Goal: Task Accomplishment & Management: Complete application form

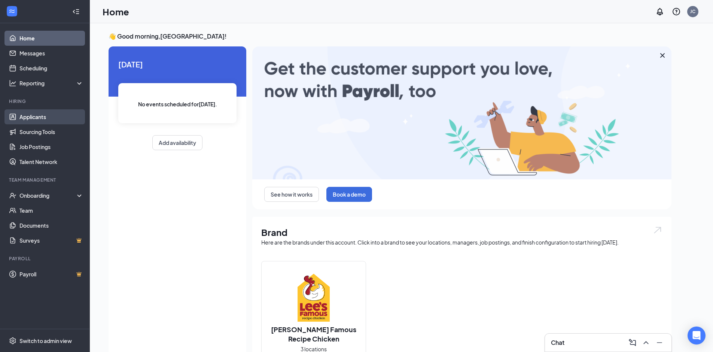
click at [46, 118] on link "Applicants" at bounding box center [51, 116] width 64 height 15
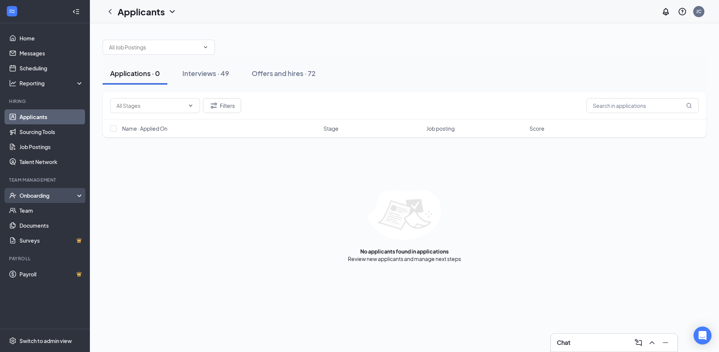
click at [35, 195] on div "Onboarding" at bounding box center [48, 195] width 58 height 7
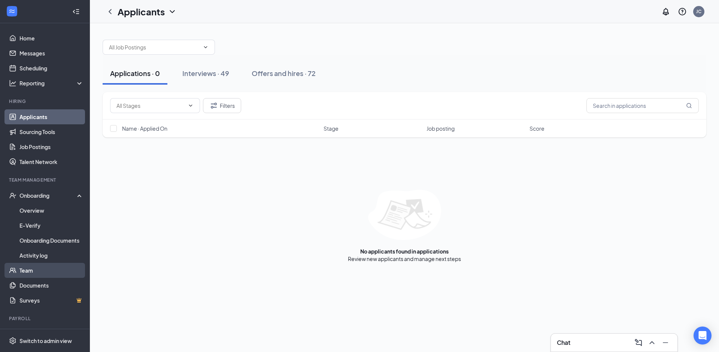
click at [36, 270] on link "Team" at bounding box center [51, 270] width 64 height 15
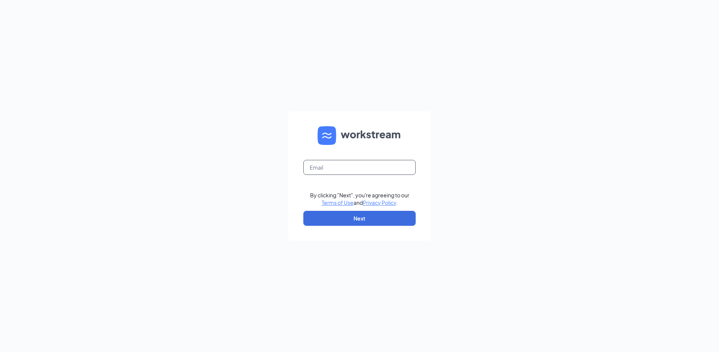
click at [336, 171] on input "text" at bounding box center [359, 167] width 112 height 15
type input "Louwesa.montgomery@showmelees.com"
click at [366, 218] on button "Next" at bounding box center [359, 218] width 112 height 15
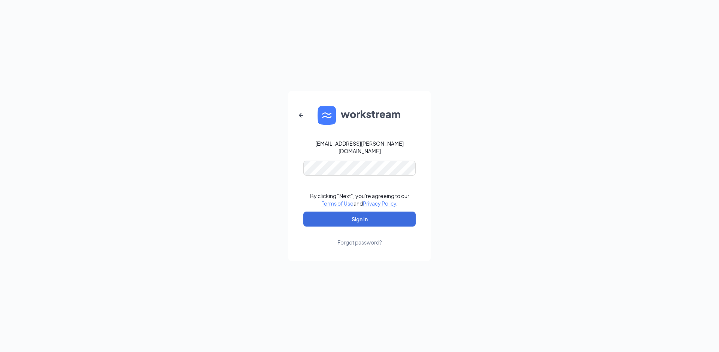
click at [504, 162] on div "Louwesa.montgomery@showmelees.com By clicking "Next", you're agreeing to our Te…" at bounding box center [359, 176] width 719 height 352
click at [401, 216] on button "Sign In" at bounding box center [359, 219] width 112 height 15
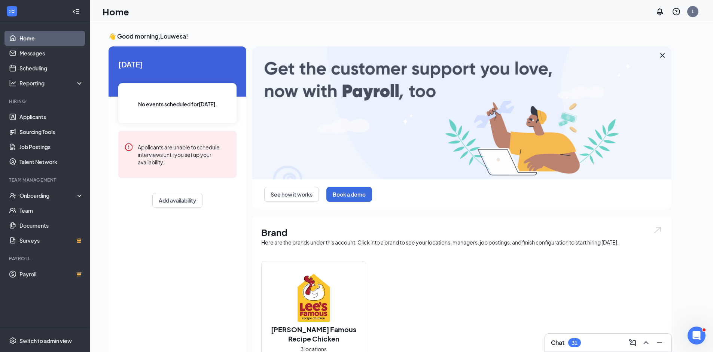
click at [666, 45] on div "👋 Good morning, Louwesa ! Today No events scheduled for today . Applicants are …" at bounding box center [390, 275] width 575 height 487
click at [27, 213] on link "Team" at bounding box center [51, 210] width 64 height 15
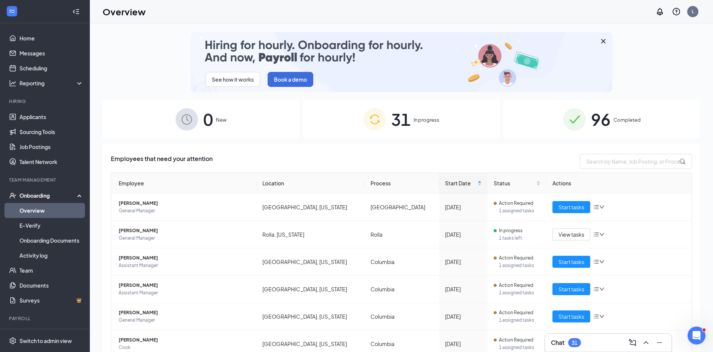
click at [414, 118] on span "In progress" at bounding box center [427, 119] width 26 height 7
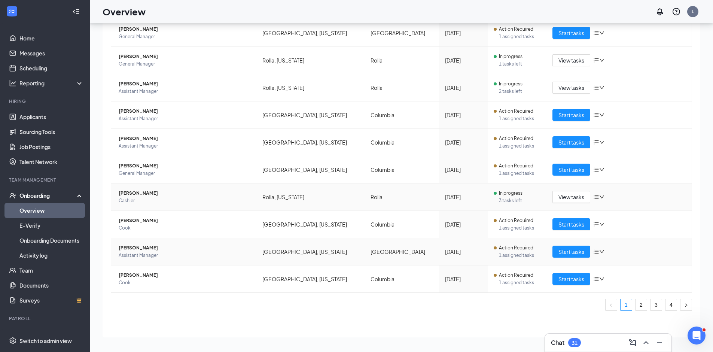
scroll to position [34, 0]
click at [636, 302] on link "2" at bounding box center [641, 304] width 11 height 11
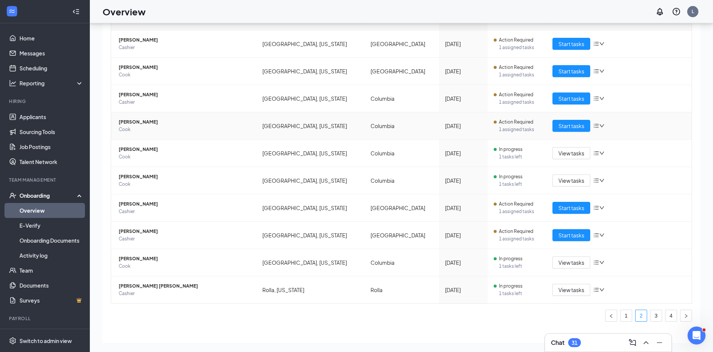
scroll to position [141, 0]
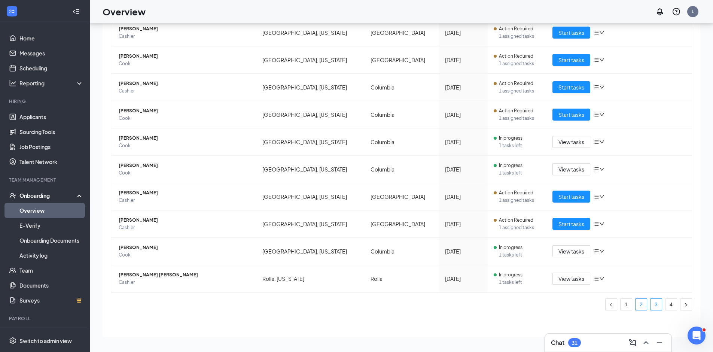
click at [652, 303] on link "3" at bounding box center [656, 304] width 11 height 11
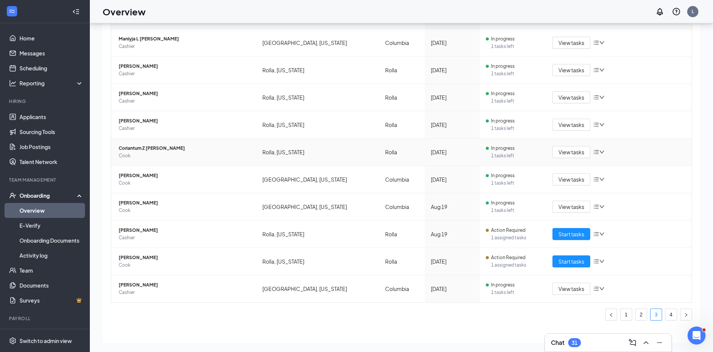
scroll to position [141, 0]
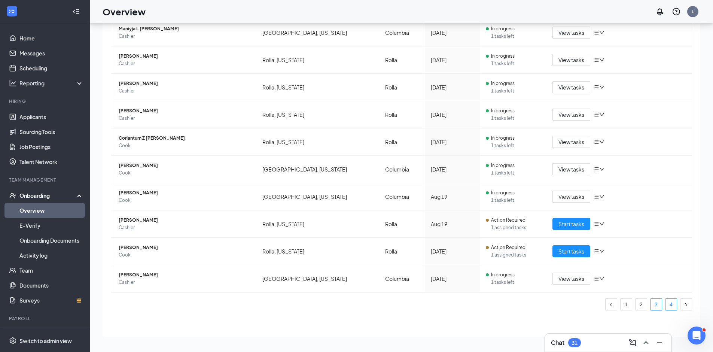
click at [666, 304] on link "4" at bounding box center [671, 304] width 11 height 11
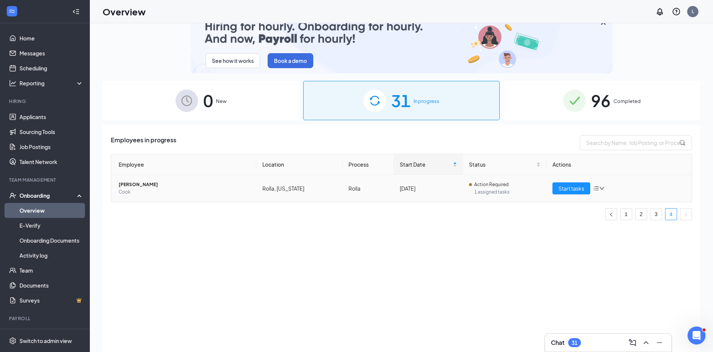
scroll to position [34, 0]
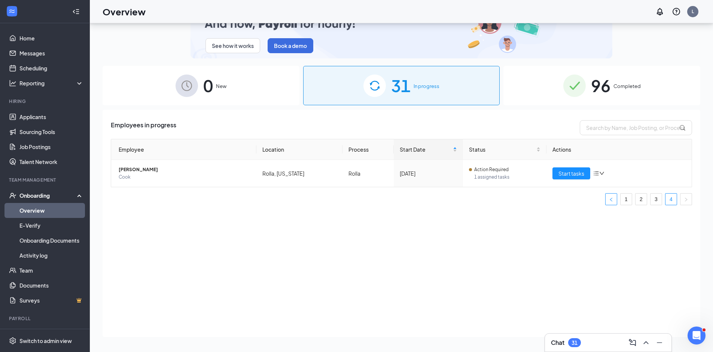
click at [612, 200] on icon "left" at bounding box center [611, 199] width 4 height 4
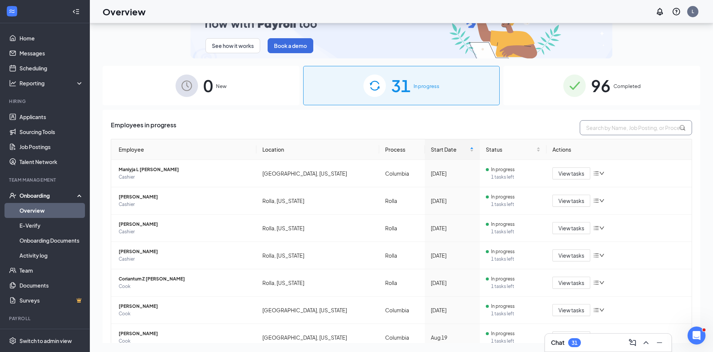
click at [615, 128] on input "text" at bounding box center [636, 127] width 112 height 15
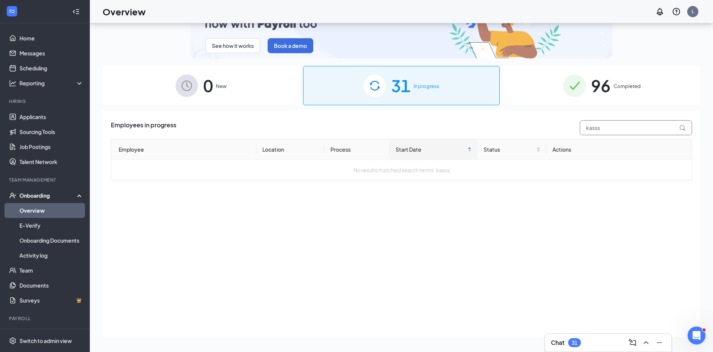
type input "kass"
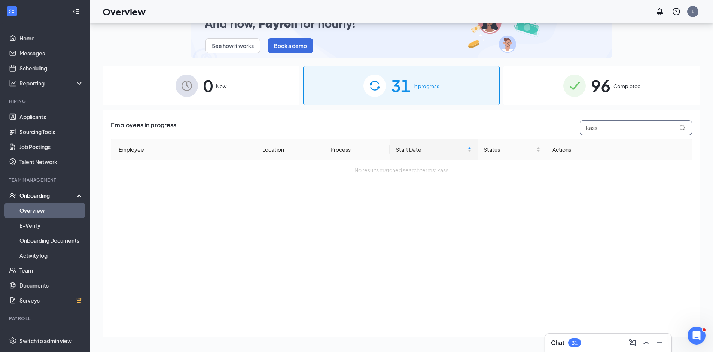
click at [573, 126] on div "Employees in progress kass" at bounding box center [402, 127] width 582 height 15
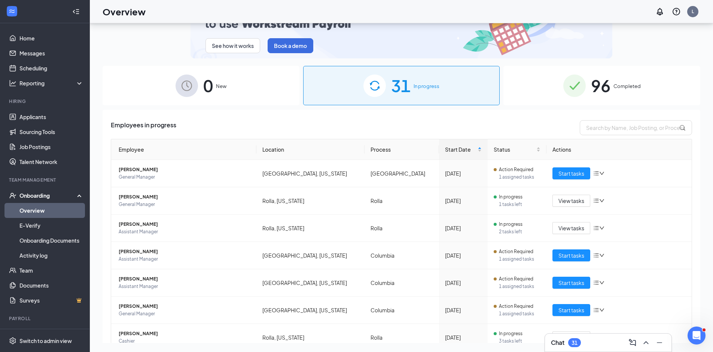
click at [596, 89] on span "96" at bounding box center [600, 86] width 19 height 26
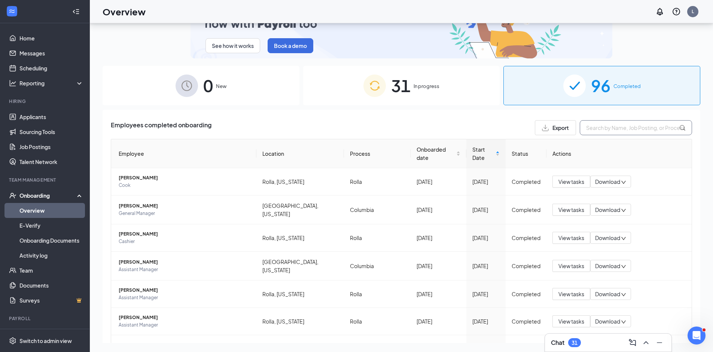
click at [628, 127] on input "text" at bounding box center [636, 127] width 112 height 15
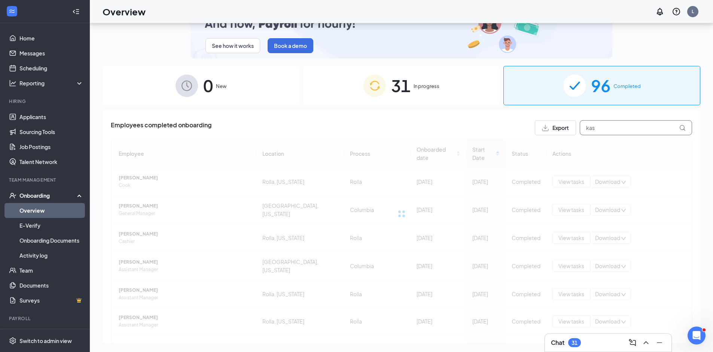
type input "kass"
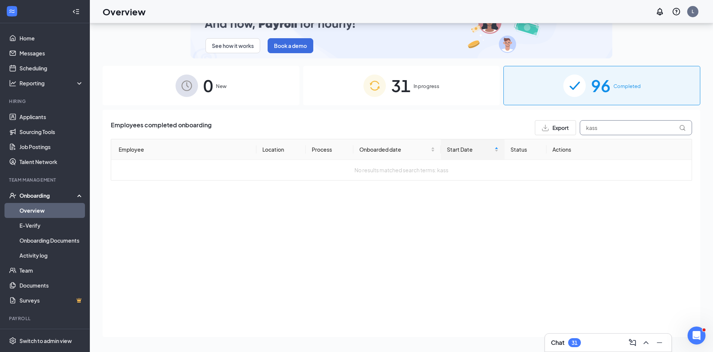
drag, startPoint x: 591, startPoint y: 134, endPoint x: 581, endPoint y: 131, distance: 10.9
click at [581, 131] on input "kass" at bounding box center [636, 127] width 112 height 15
drag, startPoint x: 604, startPoint y: 129, endPoint x: 571, endPoint y: 130, distance: 32.6
click at [571, 130] on div "Export kass" at bounding box center [613, 127] width 157 height 15
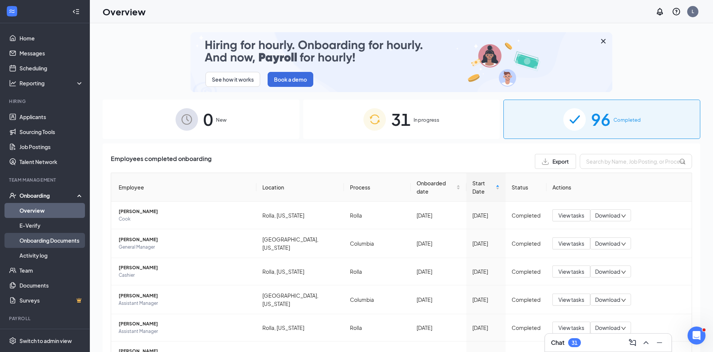
click at [52, 241] on link "Onboarding Documents" at bounding box center [51, 240] width 64 height 15
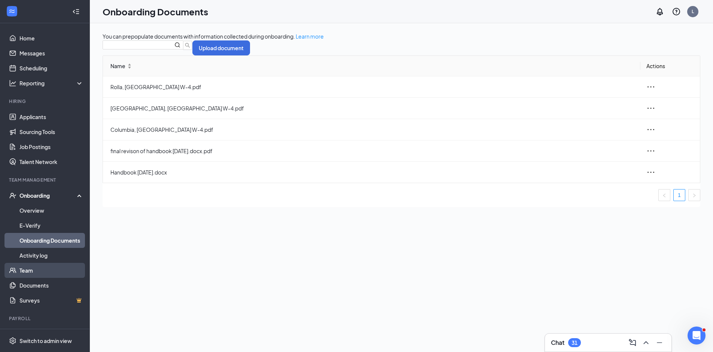
click at [41, 264] on link "Team" at bounding box center [51, 270] width 64 height 15
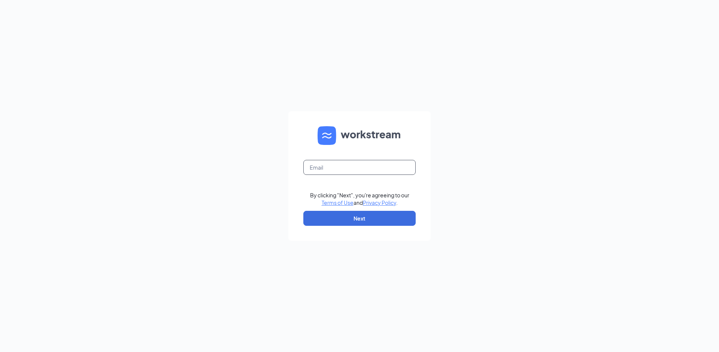
click at [333, 166] on input "text" at bounding box center [359, 167] width 112 height 15
type input "[EMAIL_ADDRESS][DOMAIN_NAME]"
click at [375, 219] on button "Next" at bounding box center [359, 218] width 112 height 15
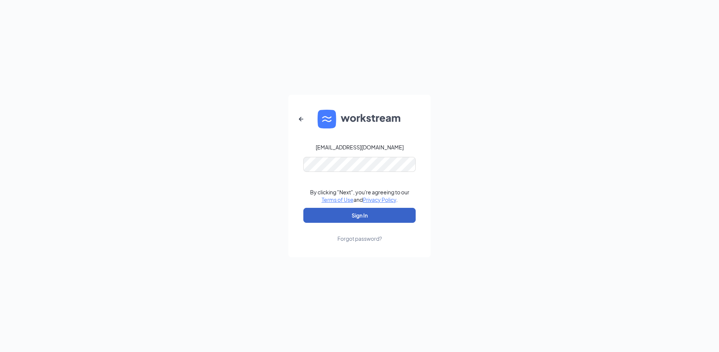
click at [378, 211] on button "Sign In" at bounding box center [359, 215] width 112 height 15
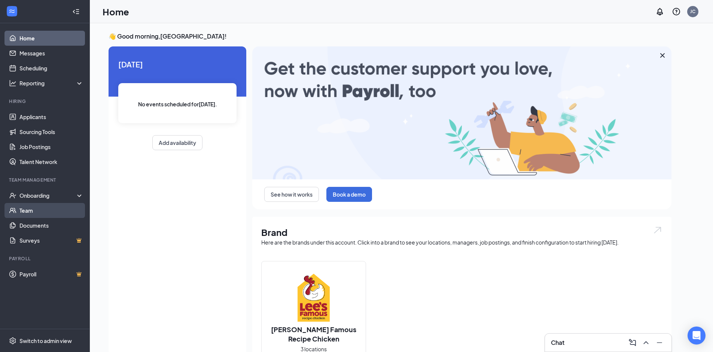
click at [29, 208] on link "Team" at bounding box center [51, 210] width 64 height 15
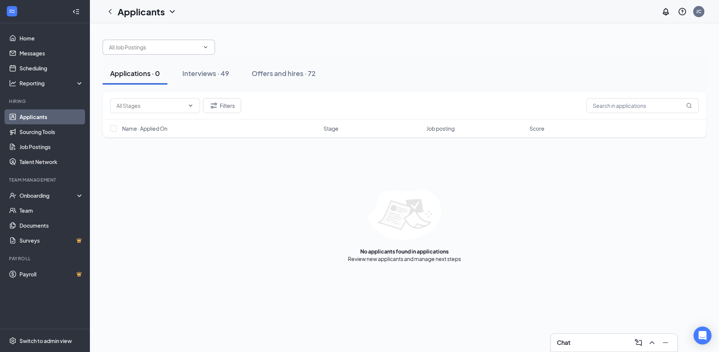
click at [153, 49] on input "text" at bounding box center [154, 47] width 91 height 8
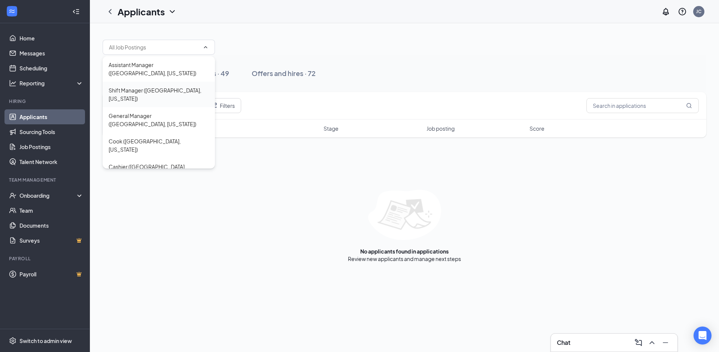
click at [152, 91] on div "Shift Manager (Jefferson City, Missouri)" at bounding box center [159, 94] width 100 height 16
type input "Shift Manager (Jefferson City, Missouri)"
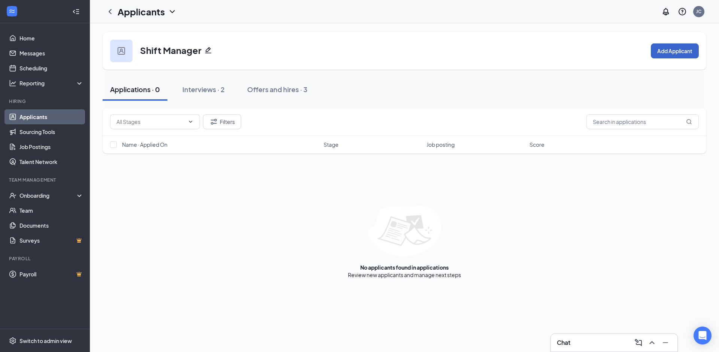
click at [676, 49] on button "Add Applicant" at bounding box center [675, 50] width 48 height 15
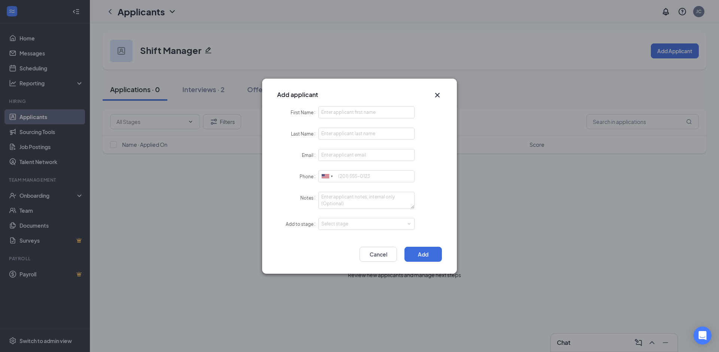
click at [436, 98] on icon "Cross" at bounding box center [437, 95] width 9 height 9
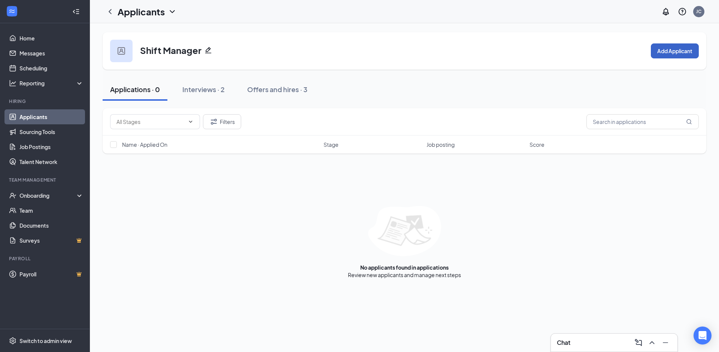
click at [685, 52] on button "Add Applicant" at bounding box center [675, 50] width 48 height 15
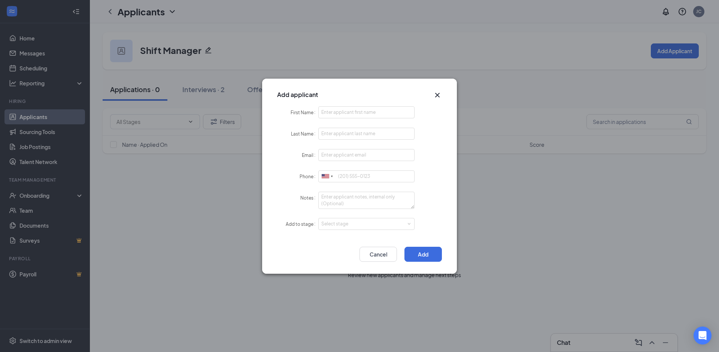
click at [438, 92] on icon "Cross" at bounding box center [437, 95] width 9 height 9
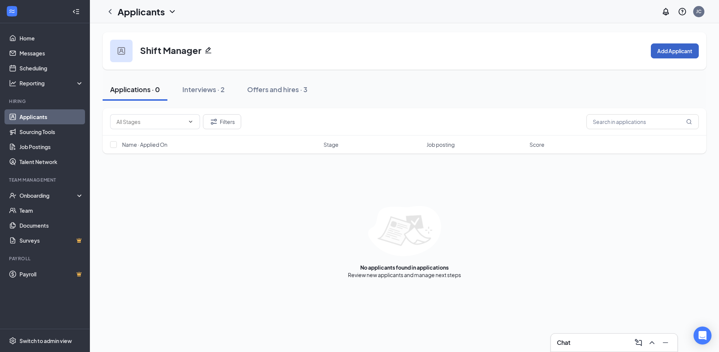
click at [671, 47] on button "Add Applicant" at bounding box center [675, 50] width 48 height 15
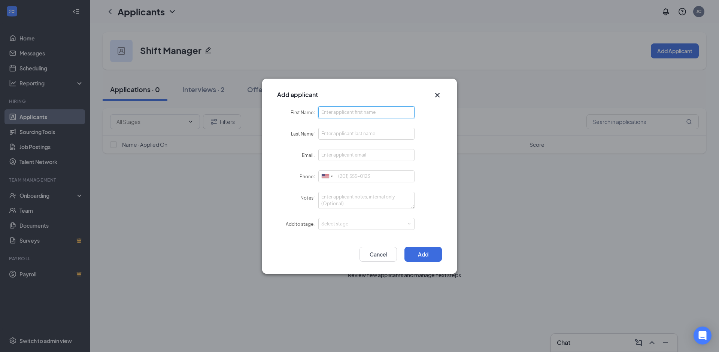
click at [346, 109] on input "First Name" at bounding box center [366, 112] width 96 height 12
type input "[PERSON_NAME]"
click at [344, 131] on input "Last Name" at bounding box center [366, 134] width 96 height 12
type input "[PERSON_NAME]"
click at [330, 155] on input "Email" at bounding box center [366, 155] width 96 height 12
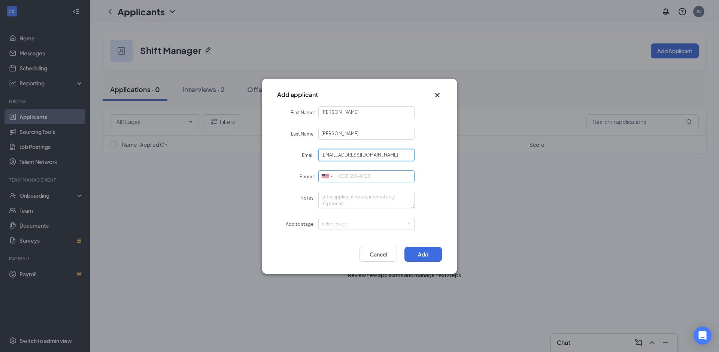
type input "[EMAIL_ADDRESS][DOMAIN_NAME]"
click at [347, 176] on input "Phone" at bounding box center [366, 176] width 96 height 12
click at [355, 224] on div "Select stage" at bounding box center [364, 223] width 87 height 7
type input "5735290548"
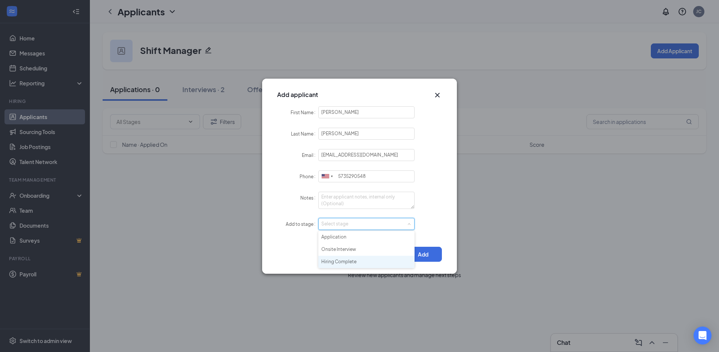
click at [354, 261] on li "Hiring Complete" at bounding box center [366, 262] width 96 height 12
click at [417, 256] on button "Add" at bounding box center [422, 254] width 37 height 15
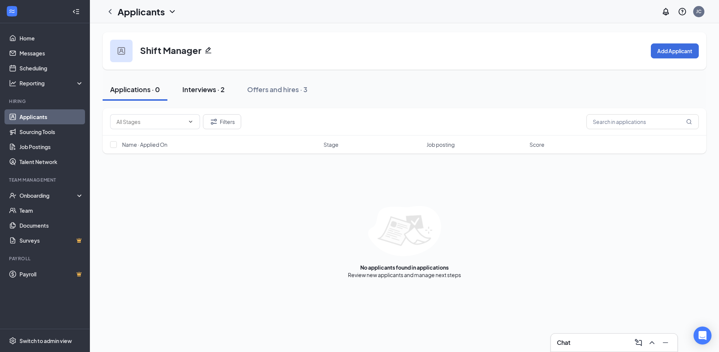
click at [213, 92] on div "Interviews · 2" at bounding box center [203, 89] width 42 height 9
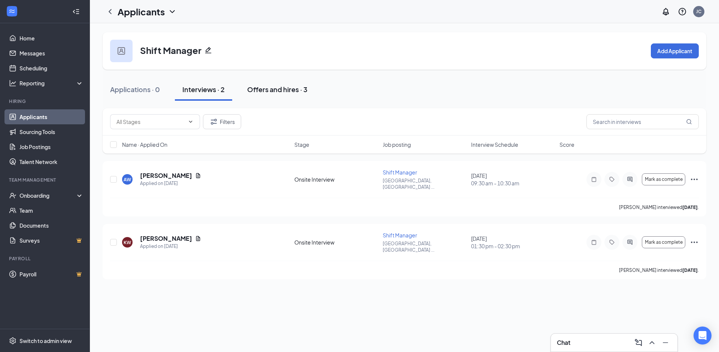
click at [271, 87] on div "Offers and hires · 3" at bounding box center [277, 89] width 60 height 9
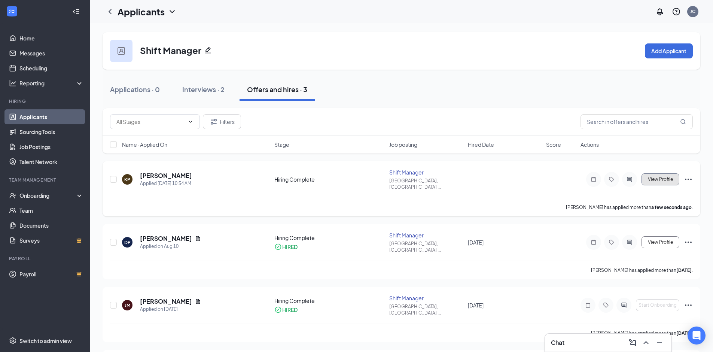
click at [663, 177] on span "View Profile" at bounding box center [660, 179] width 25 height 5
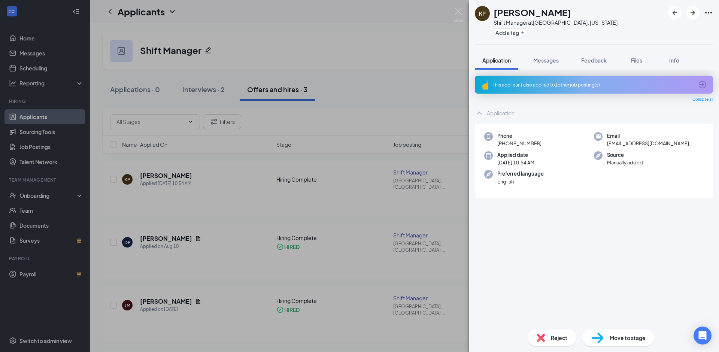
click at [539, 14] on h1 "[PERSON_NAME]" at bounding box center [533, 12] width 78 height 13
click at [709, 12] on icon "Ellipses" at bounding box center [708, 12] width 9 height 9
click at [704, 12] on div at bounding box center [690, 12] width 45 height 13
click at [706, 12] on icon "Ellipses" at bounding box center [708, 12] width 7 height 1
click at [663, 27] on link "View full application" at bounding box center [668, 29] width 81 height 7
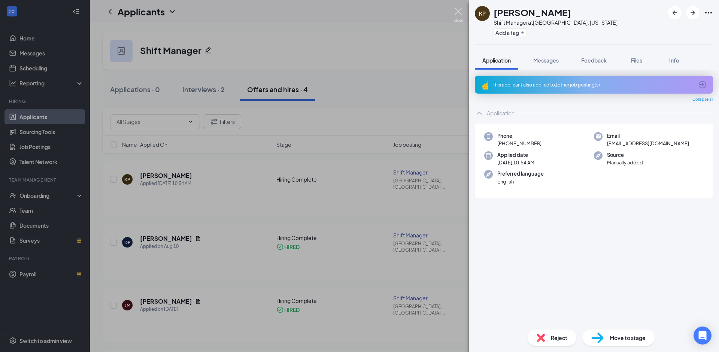
click at [456, 12] on img at bounding box center [458, 14] width 9 height 15
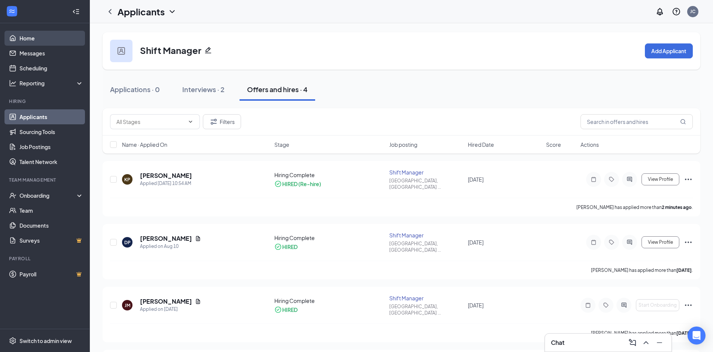
click at [24, 41] on link "Home" at bounding box center [51, 38] width 64 height 15
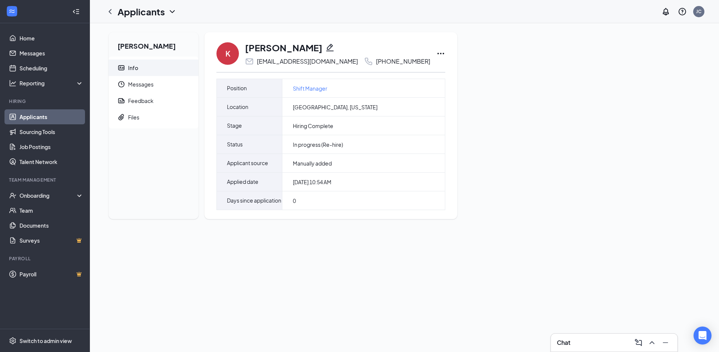
click at [436, 50] on icon "Ellipses" at bounding box center [440, 53] width 9 height 9
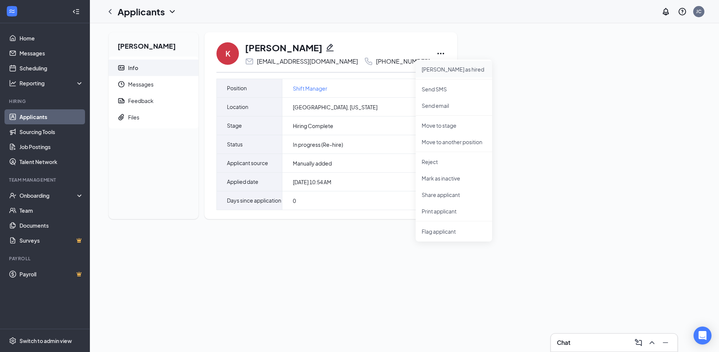
click at [436, 72] on p "[PERSON_NAME] as hired" at bounding box center [454, 69] width 64 height 7
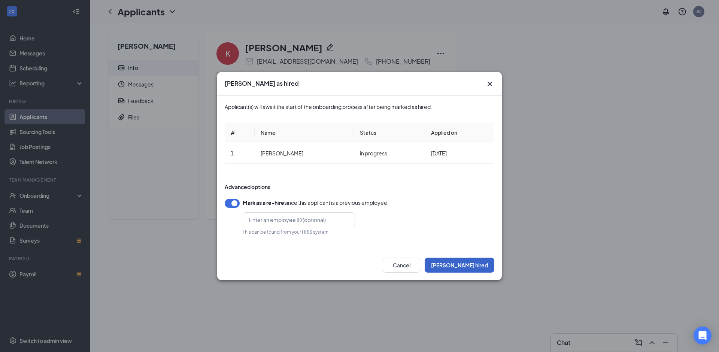
click at [474, 266] on button "[PERSON_NAME] hired" at bounding box center [460, 265] width 70 height 15
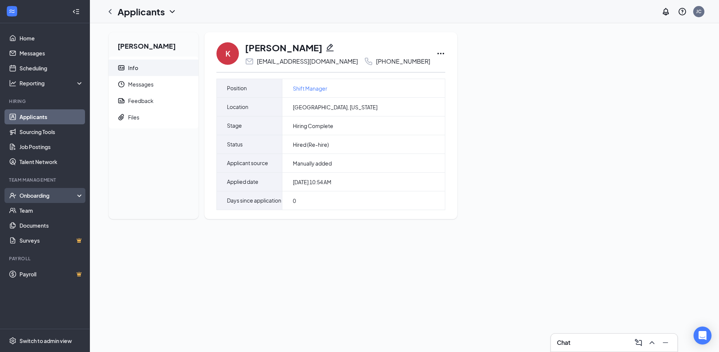
click at [53, 194] on div "Onboarding" at bounding box center [48, 195] width 58 height 7
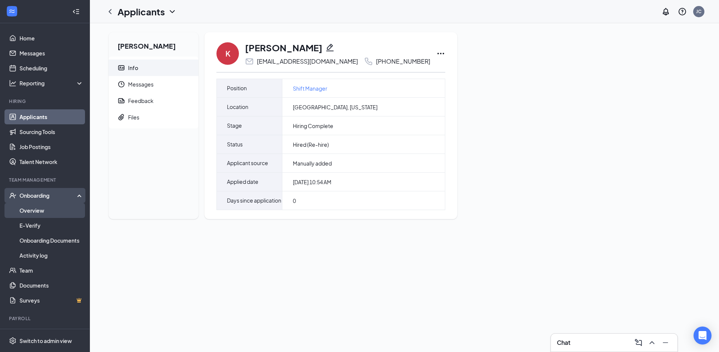
click at [30, 210] on link "Overview" at bounding box center [51, 210] width 64 height 15
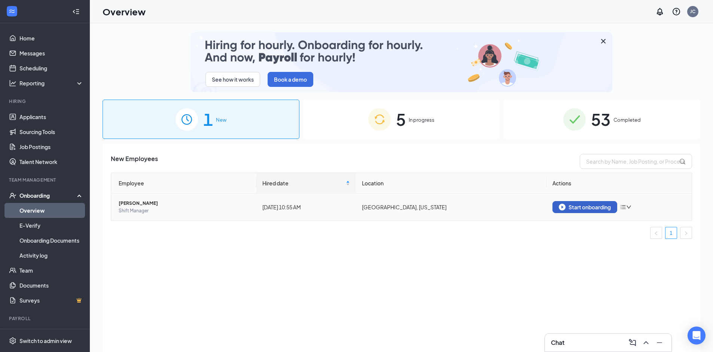
click at [585, 206] on div "Start onboarding" at bounding box center [585, 207] width 52 height 7
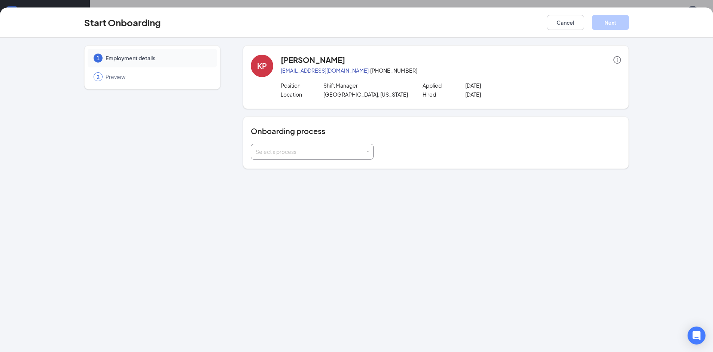
click at [316, 150] on div "Select a process" at bounding box center [311, 151] width 110 height 7
click at [300, 180] on li "[GEOGRAPHIC_DATA]" at bounding box center [312, 181] width 123 height 13
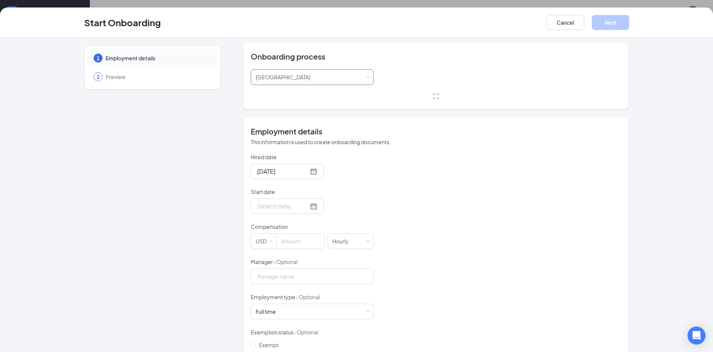
scroll to position [75, 0]
click at [268, 203] on input "Start date" at bounding box center [282, 205] width 51 height 9
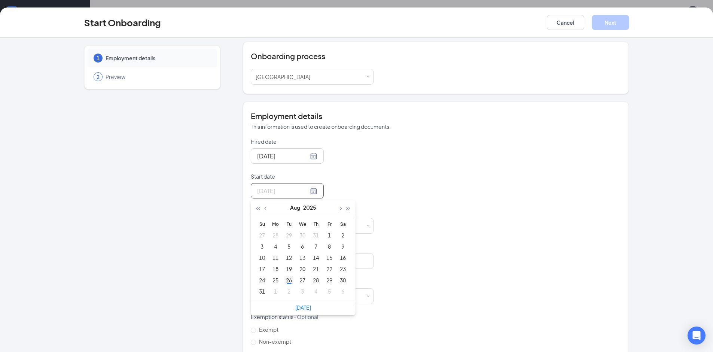
type input "[DATE]"
click at [285, 282] on div "26" at bounding box center [289, 280] width 9 height 9
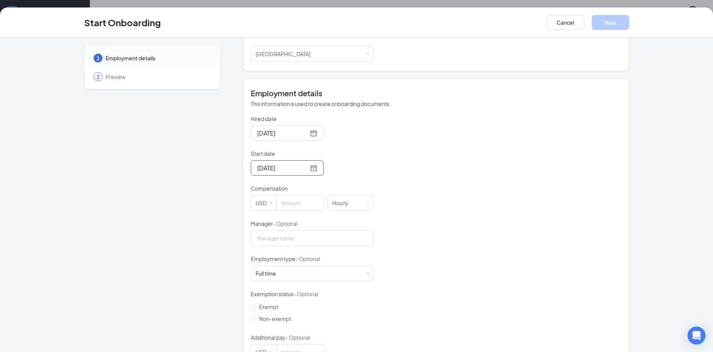
scroll to position [122, 0]
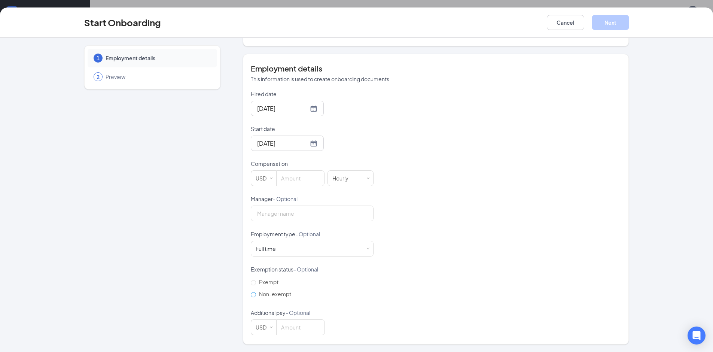
drag, startPoint x: 253, startPoint y: 294, endPoint x: 258, endPoint y: 292, distance: 5.7
click at [253, 294] on input "Non-exempt" at bounding box center [253, 294] width 5 height 5
radio input "true"
click at [279, 332] on input at bounding box center [301, 327] width 48 height 15
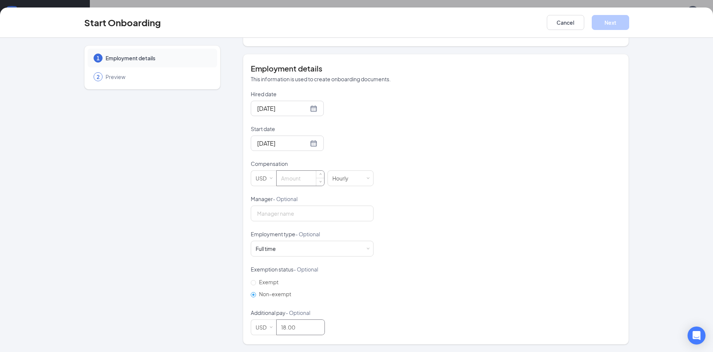
type input "18"
click at [295, 179] on input at bounding box center [301, 178] width 48 height 15
click at [262, 330] on span "USD 18" at bounding box center [312, 327] width 123 height 16
click at [290, 184] on input at bounding box center [301, 178] width 48 height 15
type input "18"
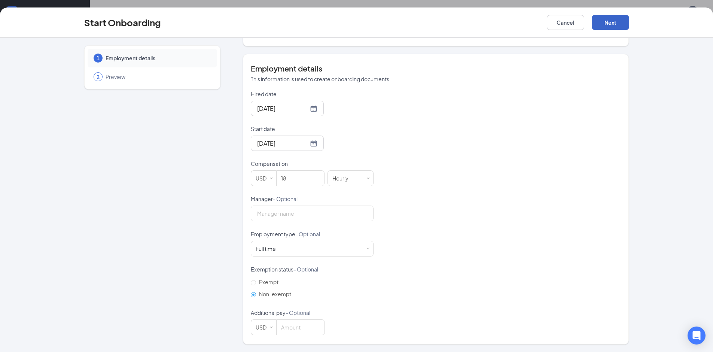
click at [613, 22] on button "Next" at bounding box center [610, 22] width 37 height 15
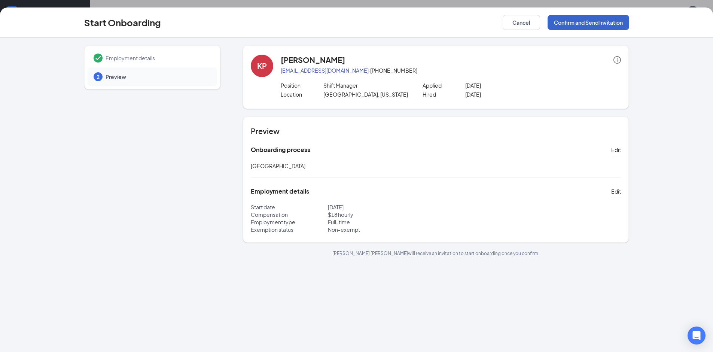
click at [598, 22] on button "Confirm and Send Invitation" at bounding box center [589, 22] width 82 height 15
